Goal: Check status: Check status

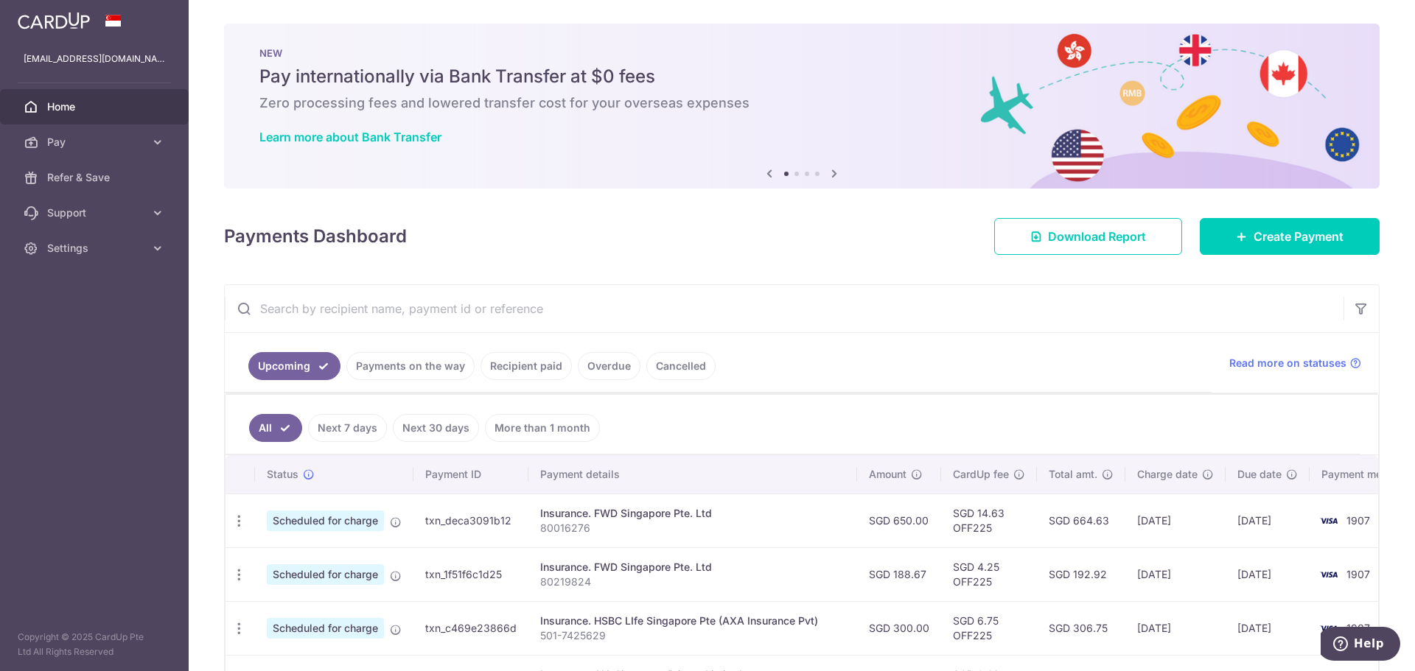
click at [531, 366] on link "Recipient paid" at bounding box center [525, 366] width 91 height 28
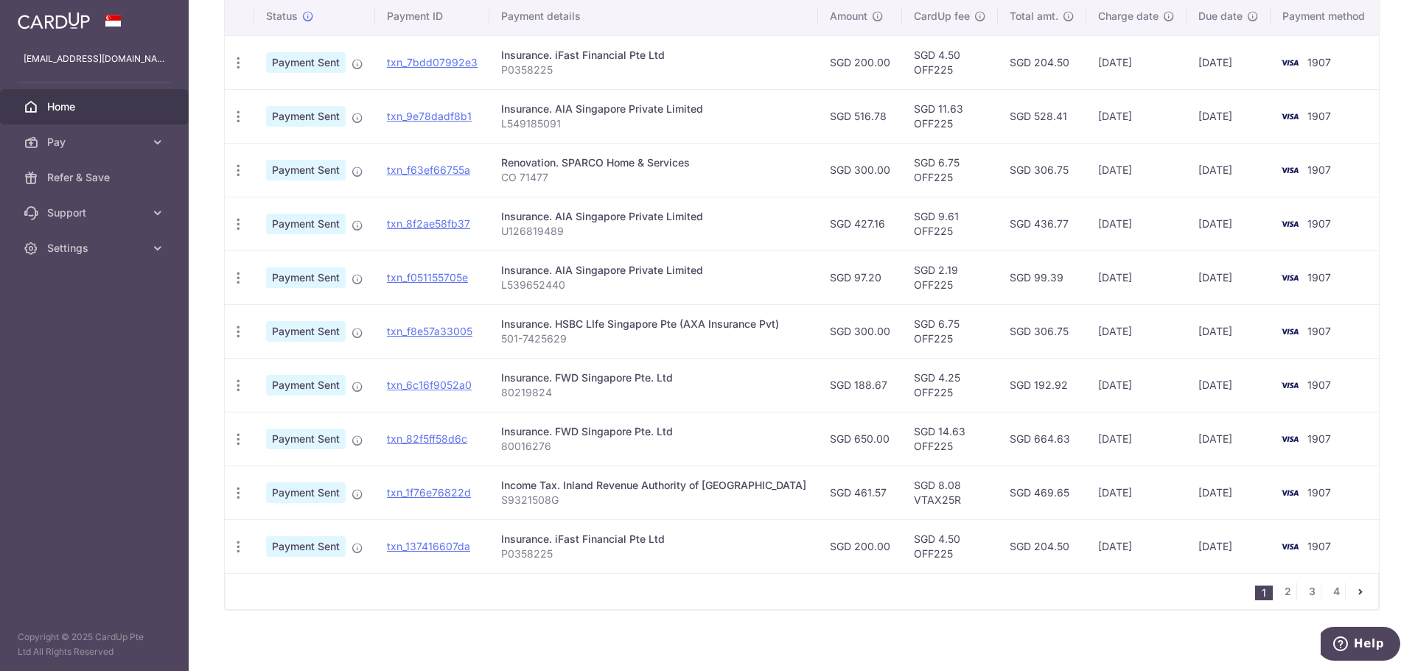
scroll to position [405, 0]
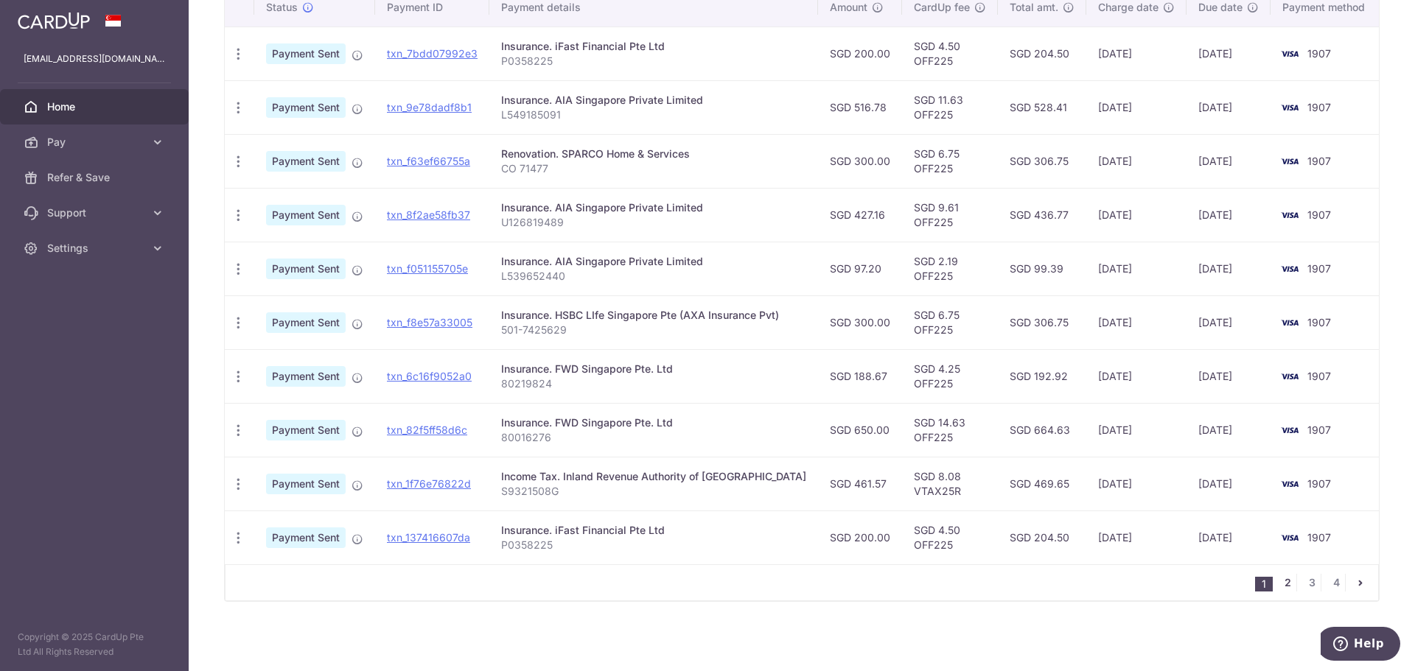
click at [1278, 584] on link "2" at bounding box center [1287, 583] width 18 height 18
